Goal: Information Seeking & Learning: Compare options

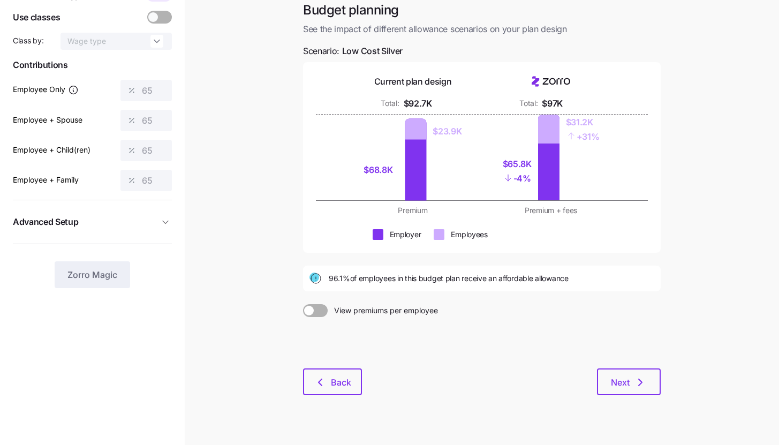
scroll to position [81, 0]
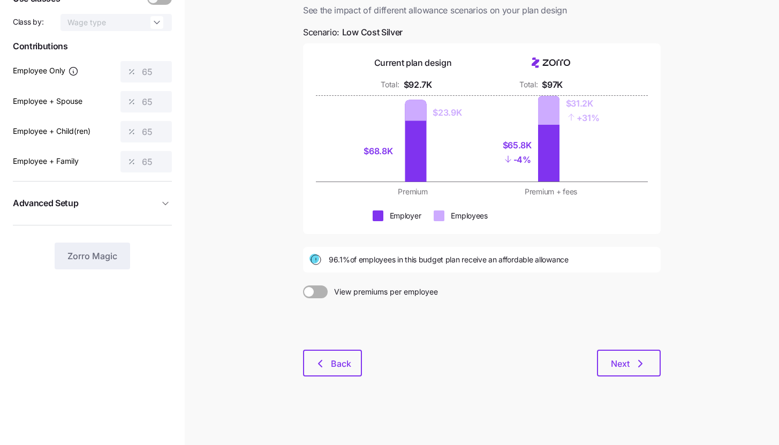
drag, startPoint x: 309, startPoint y: 345, endPoint x: 310, endPoint y: 356, distance: 11.3
click at [309, 345] on div at bounding box center [482, 323] width 358 height 51
click at [311, 361] on button "Back" at bounding box center [332, 363] width 59 height 27
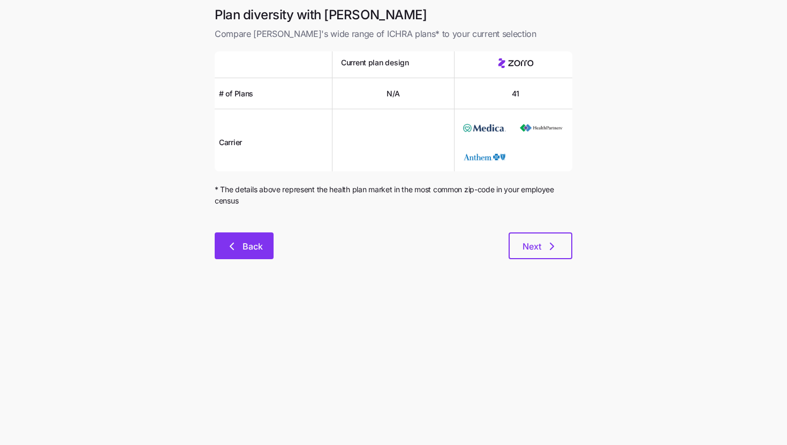
click at [267, 244] on button "Back" at bounding box center [244, 245] width 59 height 27
